Goal: Task Accomplishment & Management: Complete application form

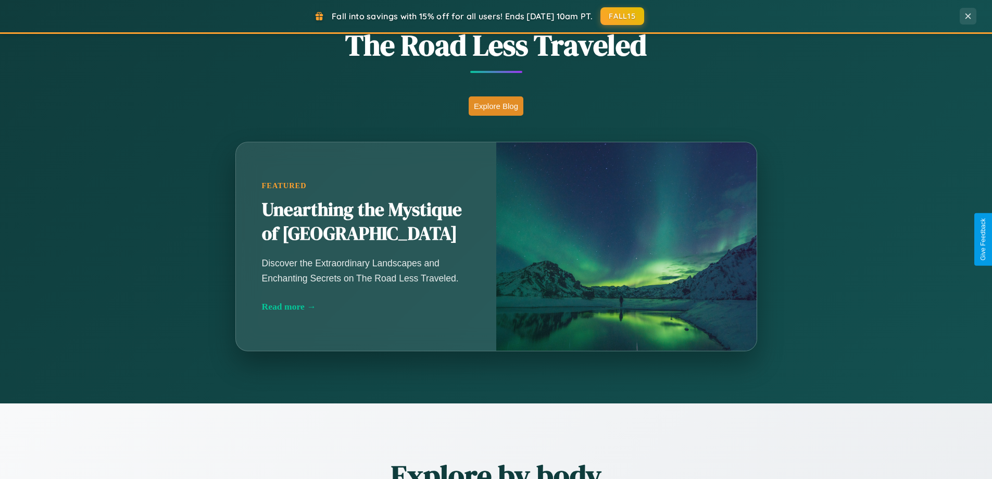
scroll to position [917, 0]
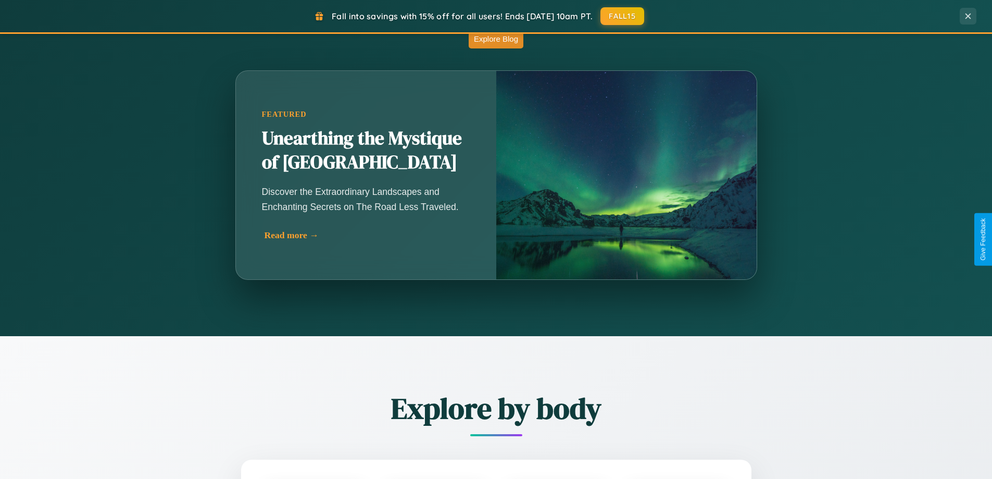
click at [368, 235] on div "Read more →" at bounding box center [369, 235] width 208 height 11
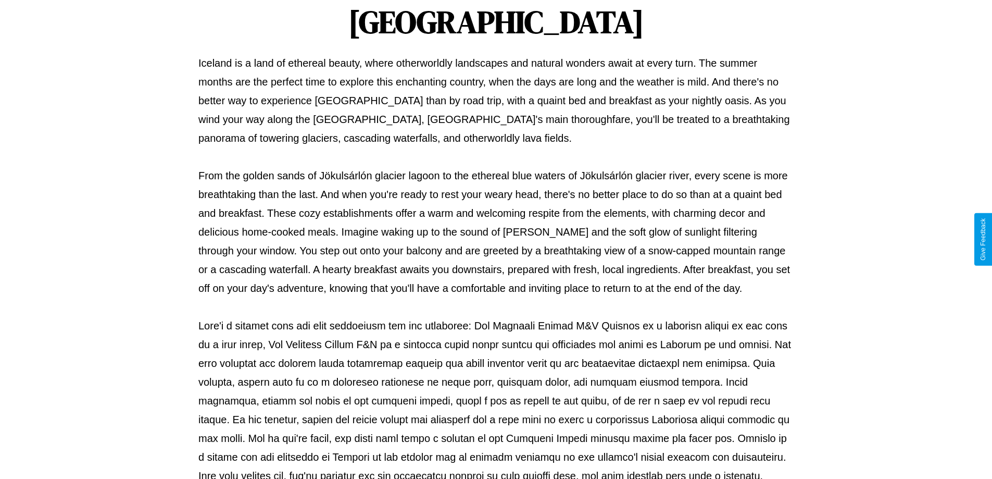
scroll to position [337, 0]
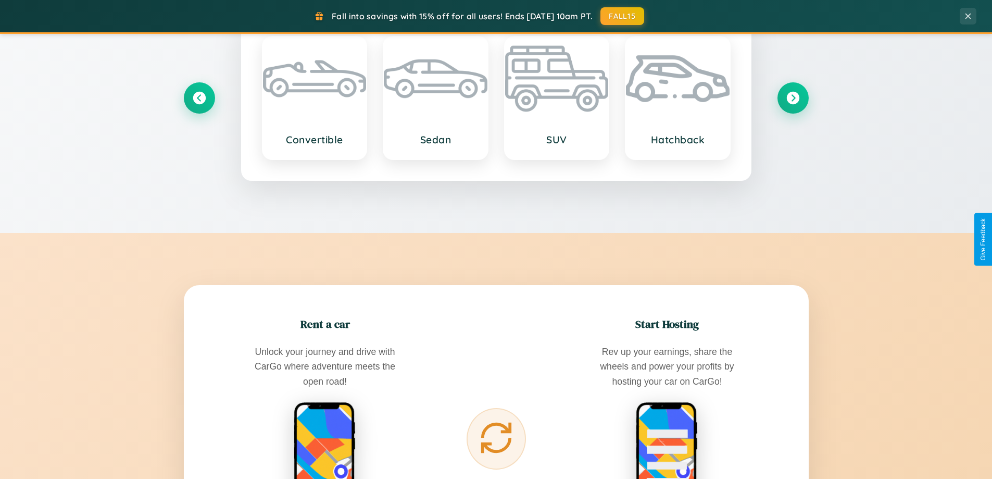
scroll to position [1673, 0]
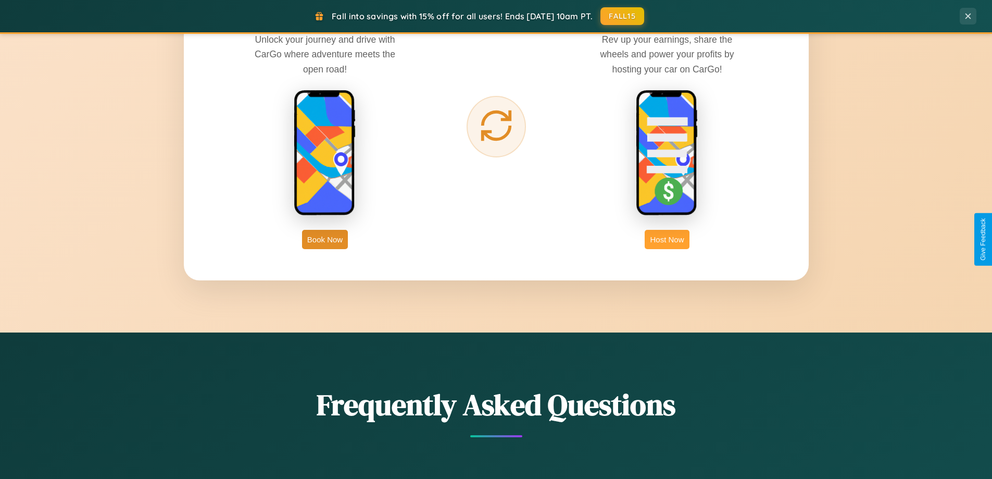
click at [667, 239] on button "Host Now" at bounding box center [667, 239] width 44 height 19
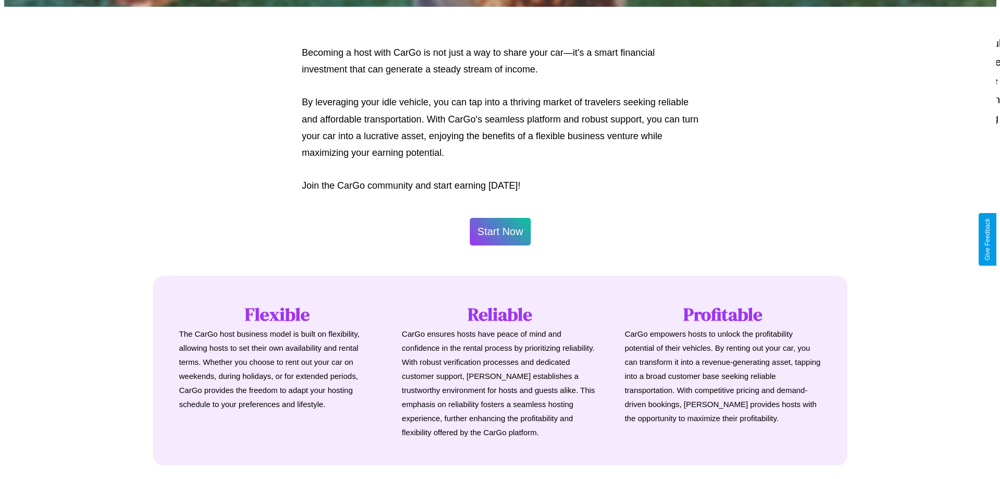
scroll to position [503, 0]
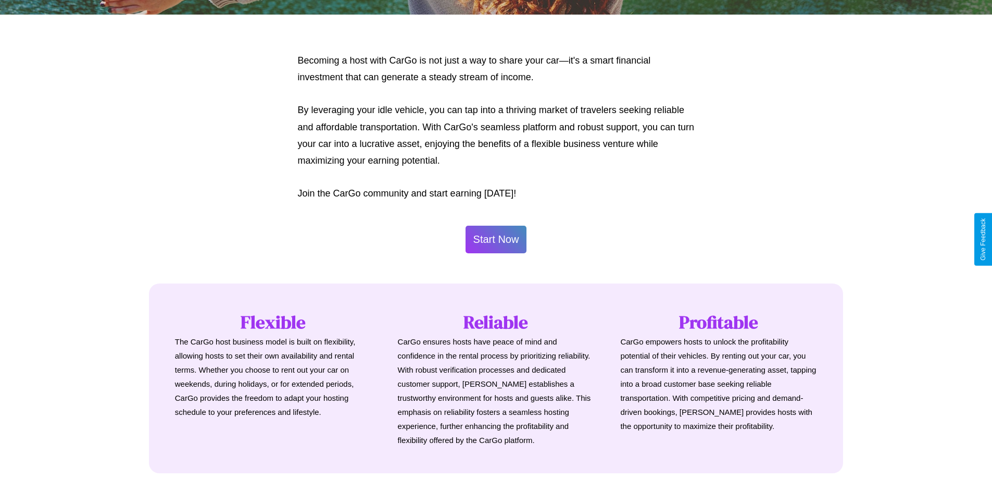
click at [496, 239] on button "Start Now" at bounding box center [496, 240] width 61 height 28
